Goal: Navigation & Orientation: Find specific page/section

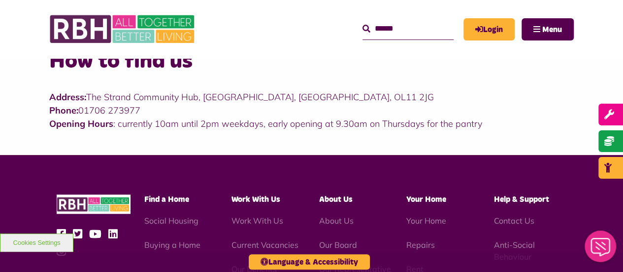
scroll to position [394, 0]
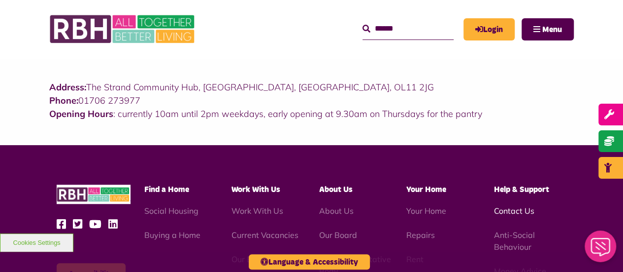
click at [501, 211] on link "Contact Us" at bounding box center [514, 211] width 40 height 10
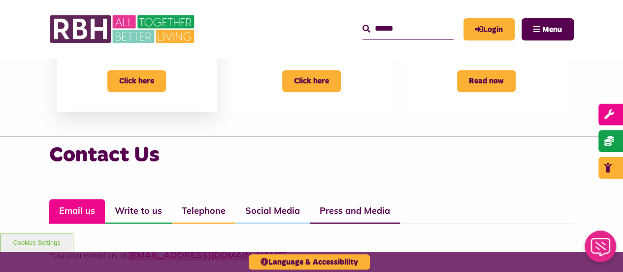
scroll to position [542, 0]
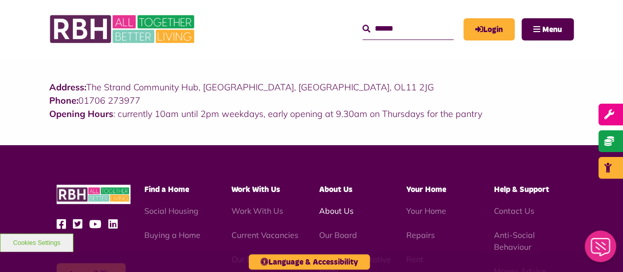
click at [345, 210] on link "About Us" at bounding box center [336, 211] width 34 height 10
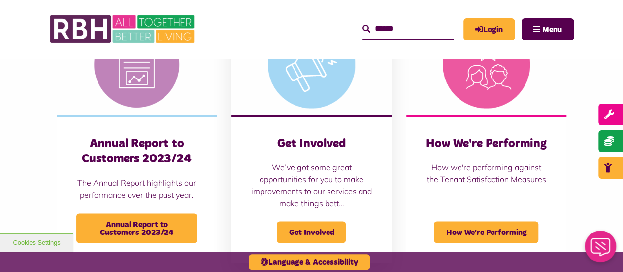
scroll to position [789, 0]
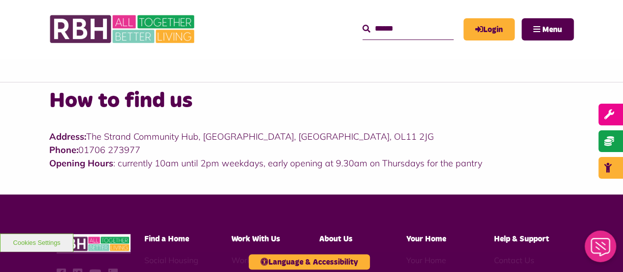
scroll to position [296, 0]
